Goal: Book appointment/travel/reservation

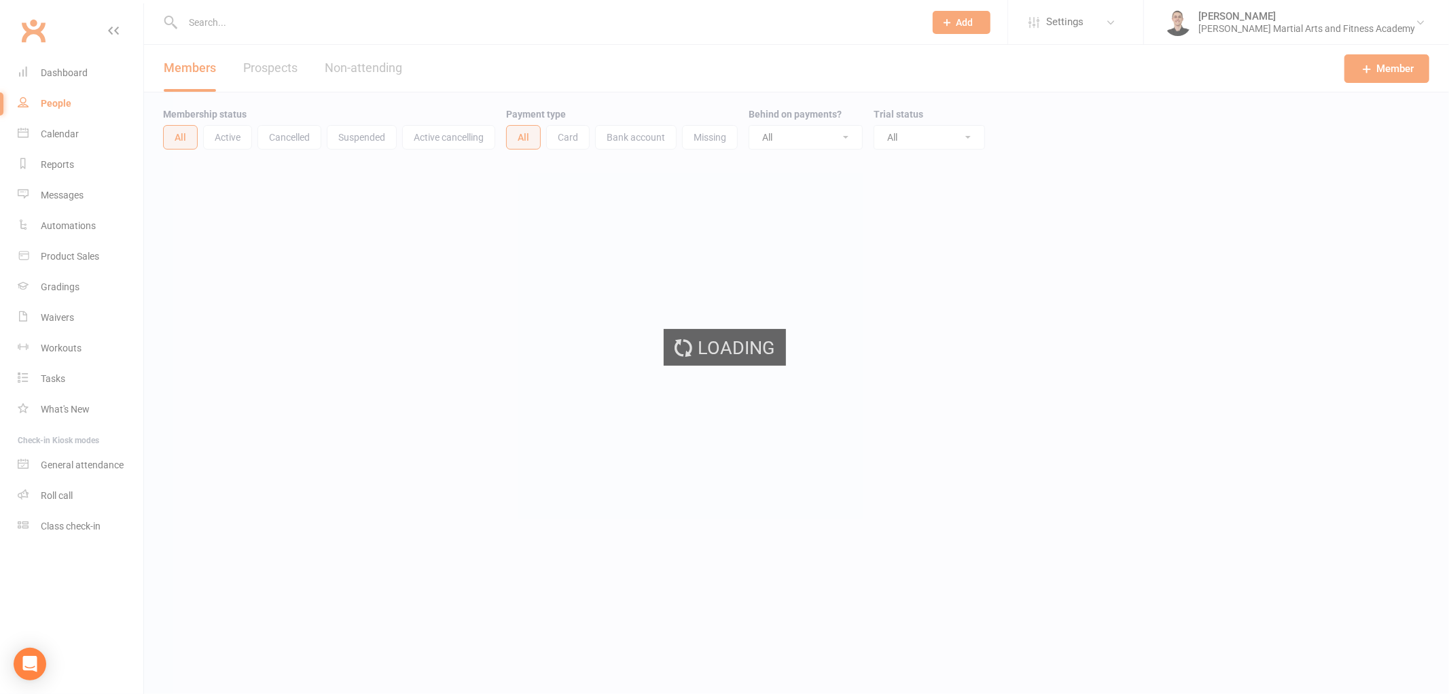
select select "100"
click at [65, 132] on div "Calendar" at bounding box center [60, 133] width 38 height 11
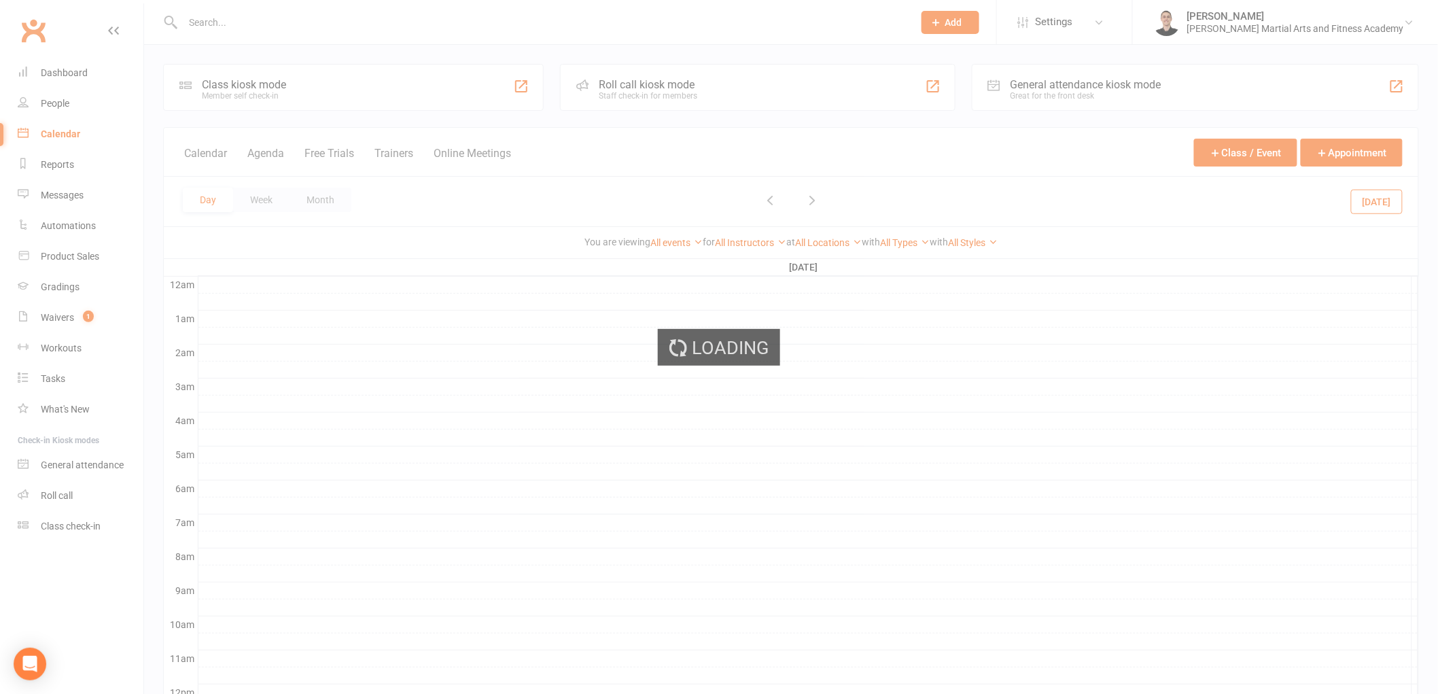
click at [65, 132] on div "Loading" at bounding box center [719, 347] width 1438 height 694
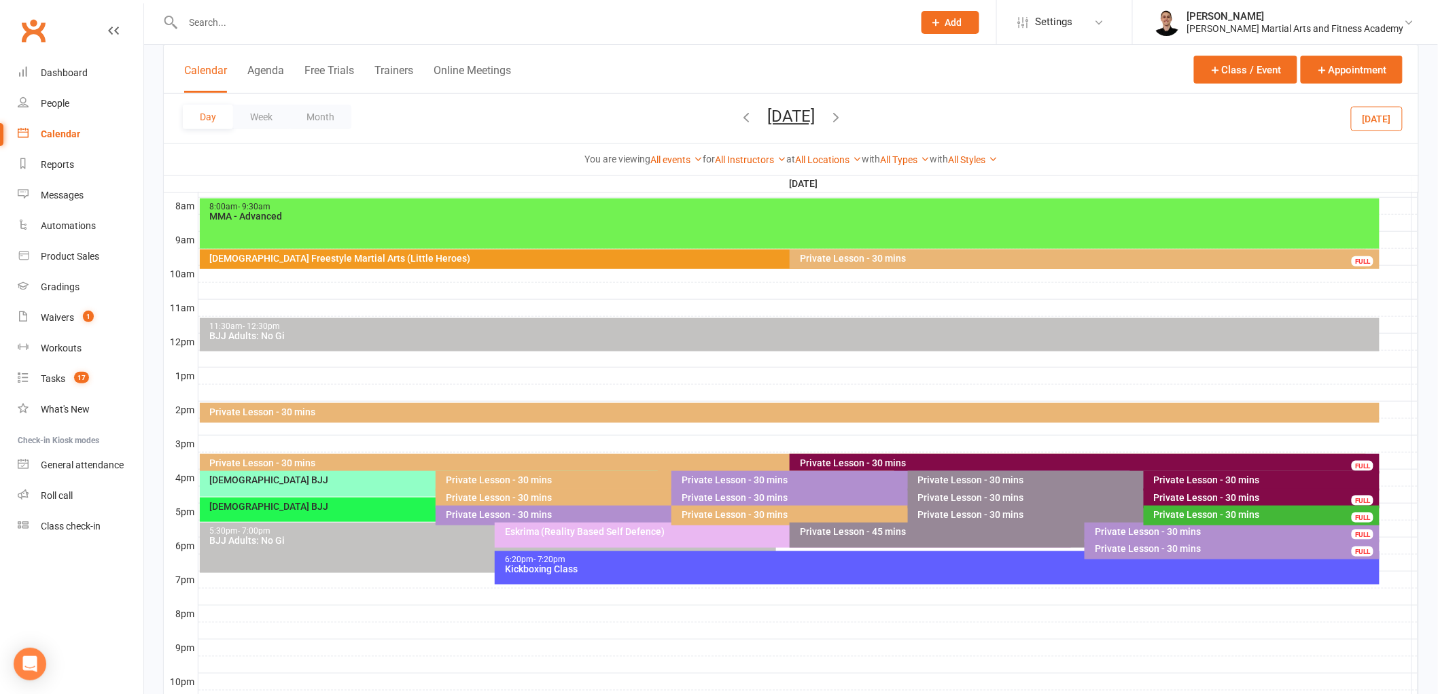
scroll to position [377, 0]
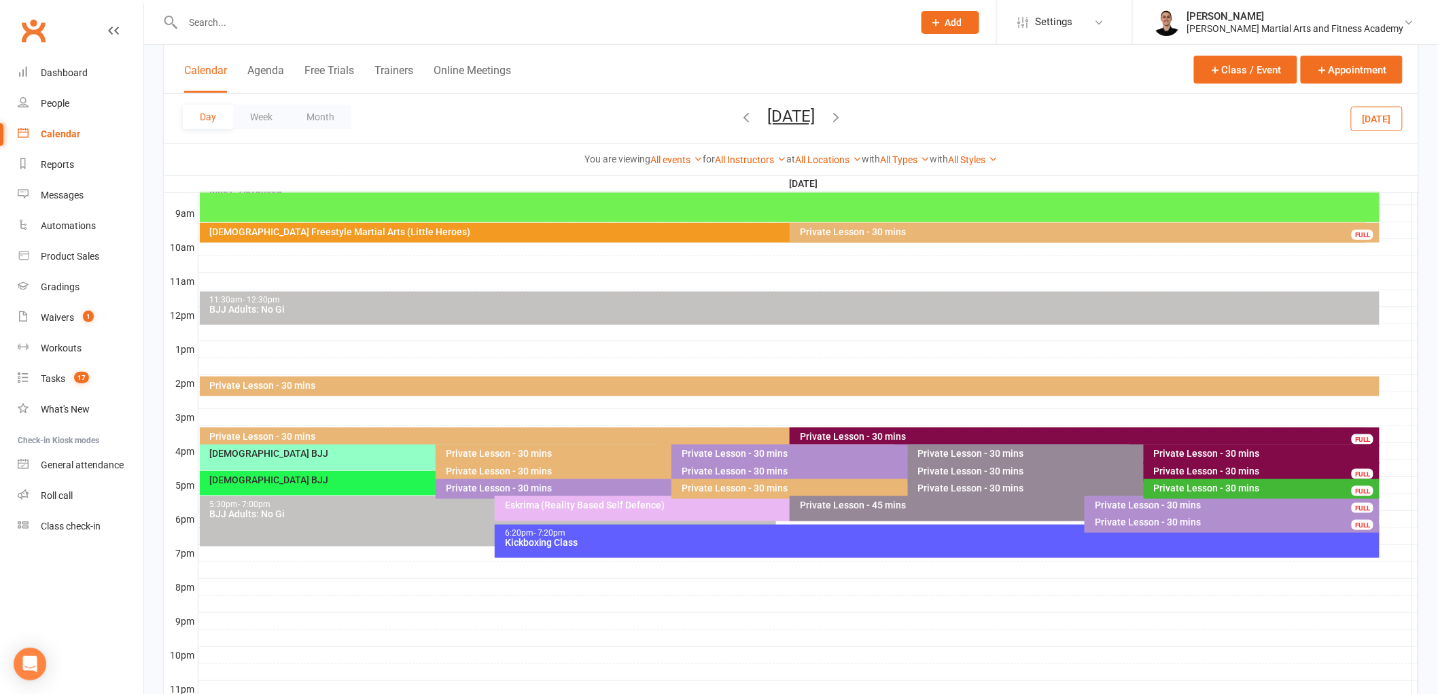
click at [815, 113] on button "[DATE]" at bounding box center [791, 116] width 48 height 19
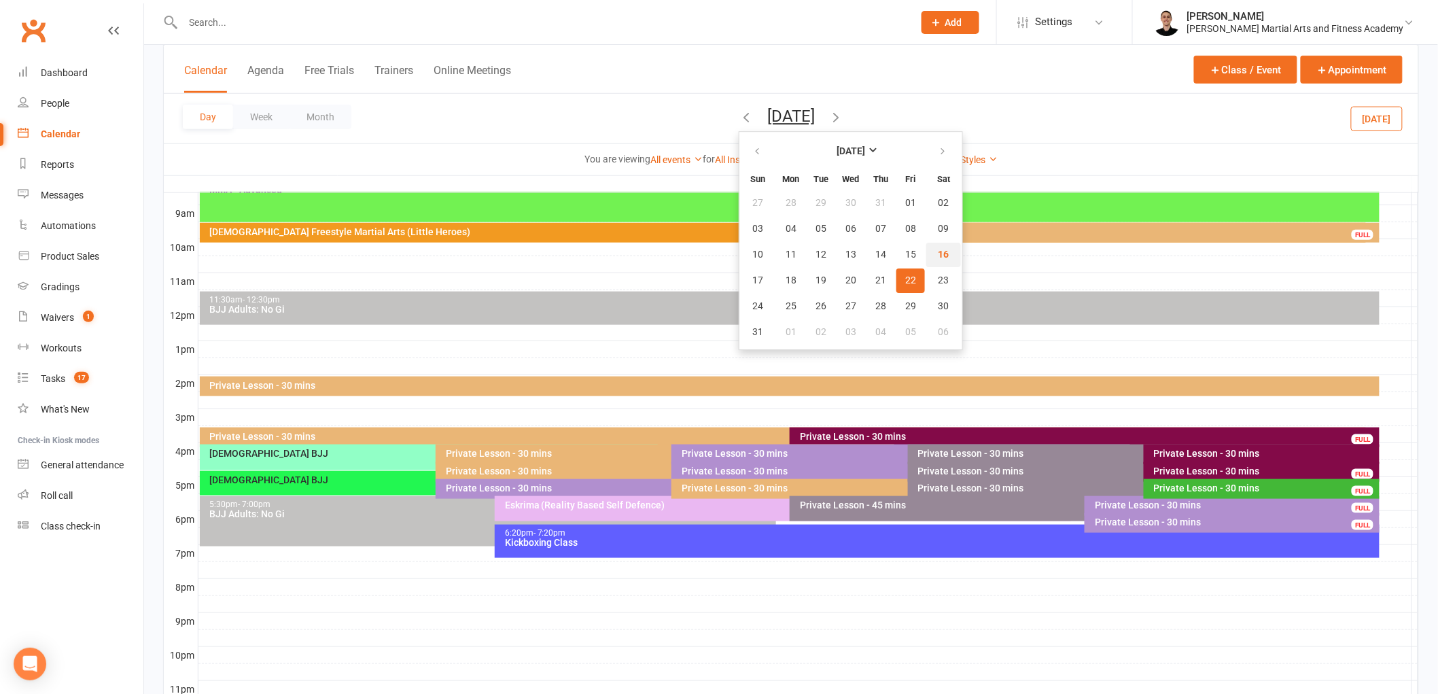
click at [938, 249] on span "16" at bounding box center [943, 254] width 11 height 11
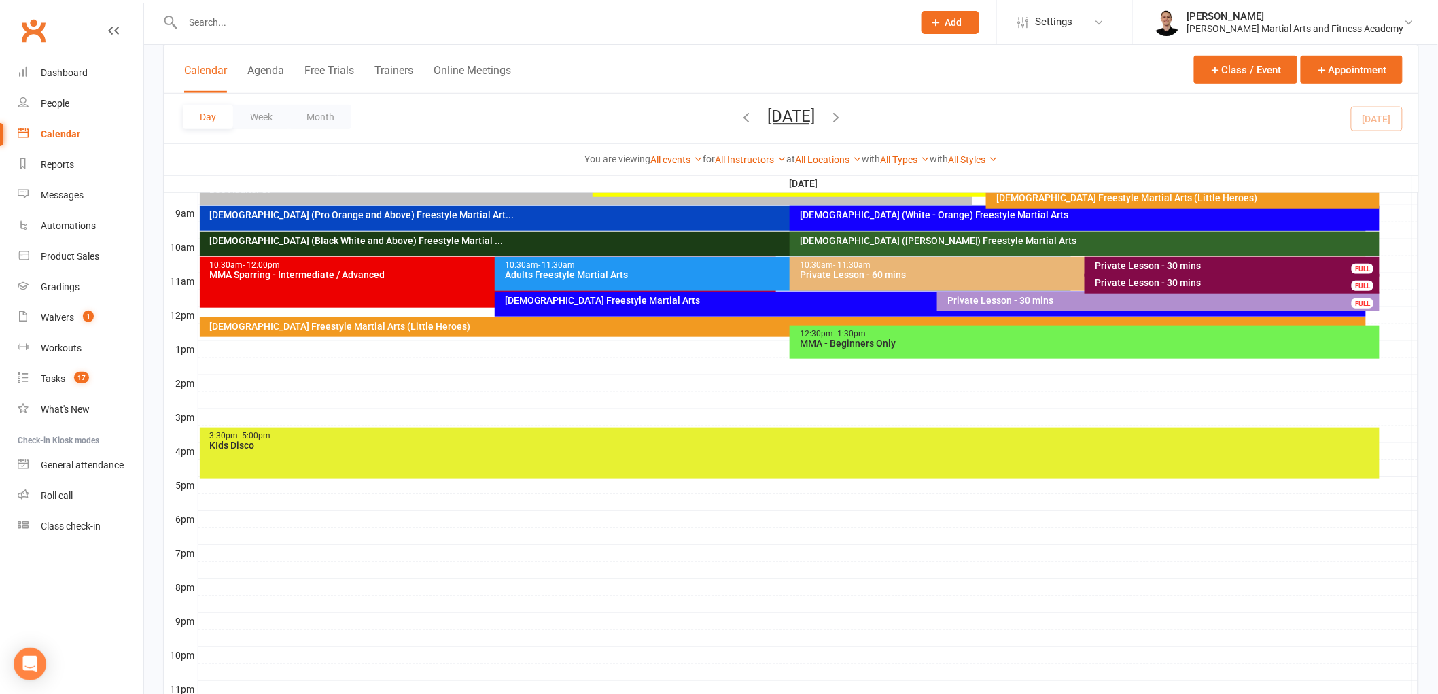
click at [845, 437] on div "3:30pm - 5:00pm" at bounding box center [793, 435] width 1168 height 9
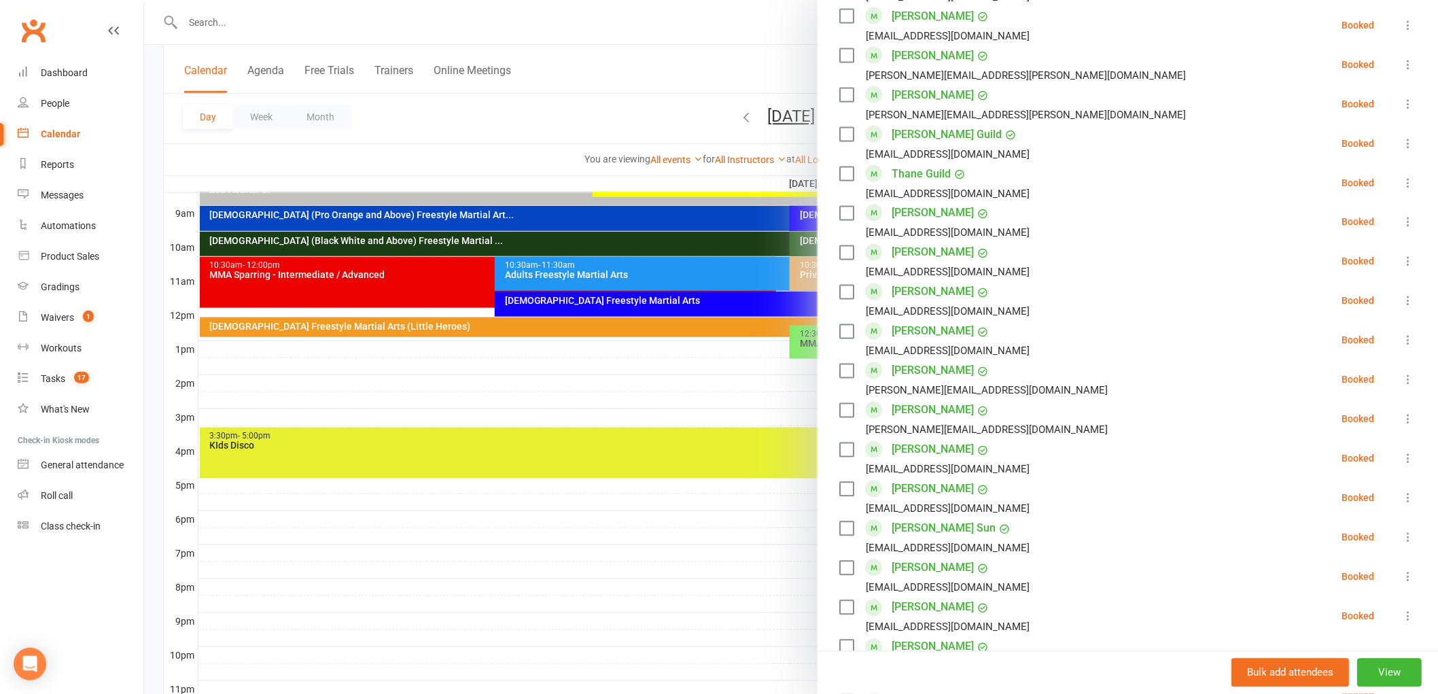
scroll to position [1207, 0]
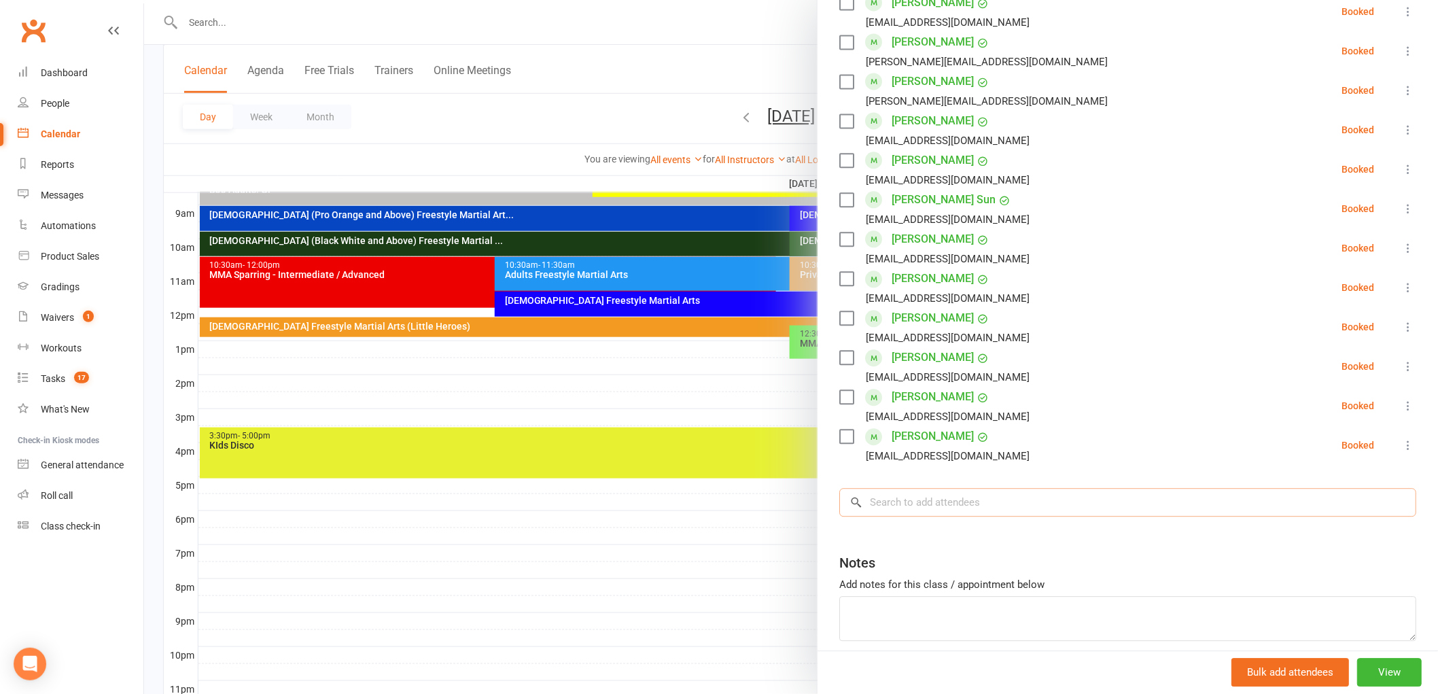
click at [1003, 499] on input "search" at bounding box center [1127, 502] width 577 height 29
